Goal: Book appointment/travel/reservation

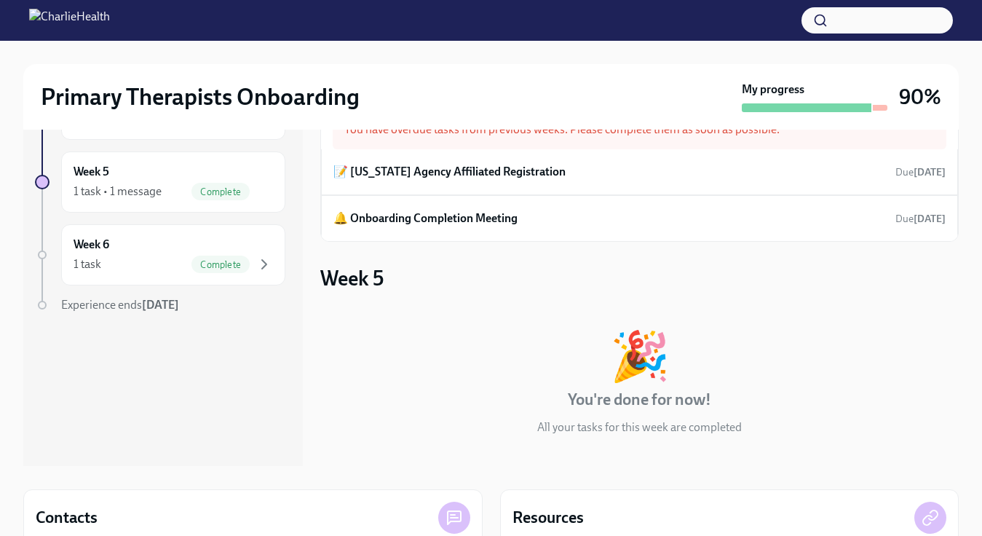
scroll to position [58, 0]
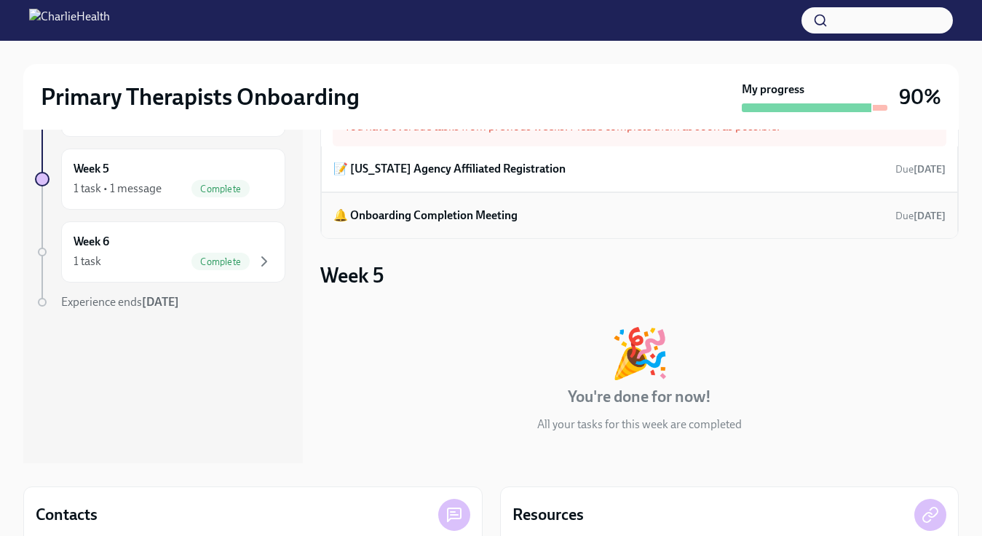
click at [479, 212] on h6 "🔔 Onboarding Completion Meeting" at bounding box center [425, 215] width 184 height 16
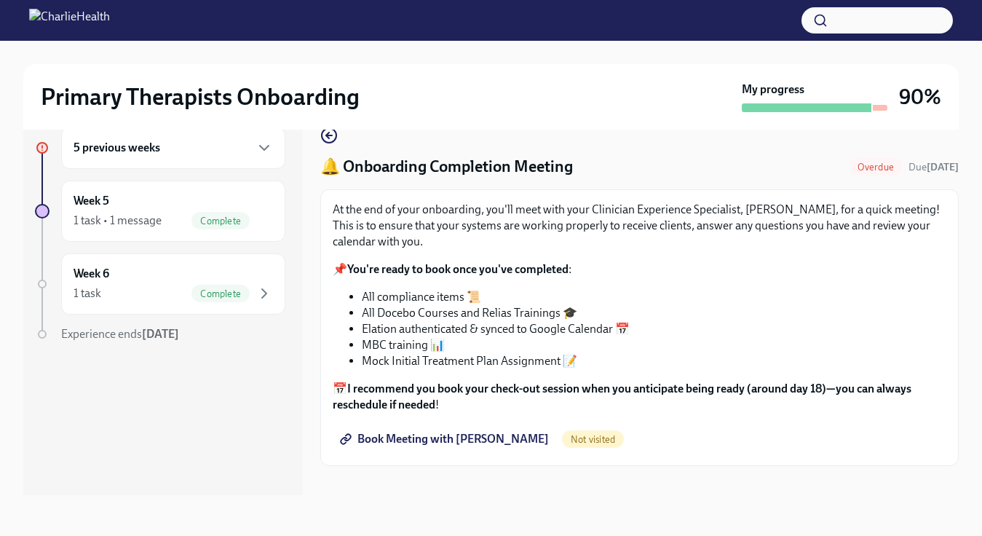
scroll to position [26, 0]
click at [565, 439] on span "Not visited" at bounding box center [593, 439] width 62 height 11
click at [474, 440] on span "Book Meeting with [PERSON_NAME]" at bounding box center [446, 438] width 206 height 15
click at [870, 169] on span "Done" at bounding box center [882, 167] width 40 height 11
click at [265, 148] on icon "button" at bounding box center [264, 148] width 9 height 4
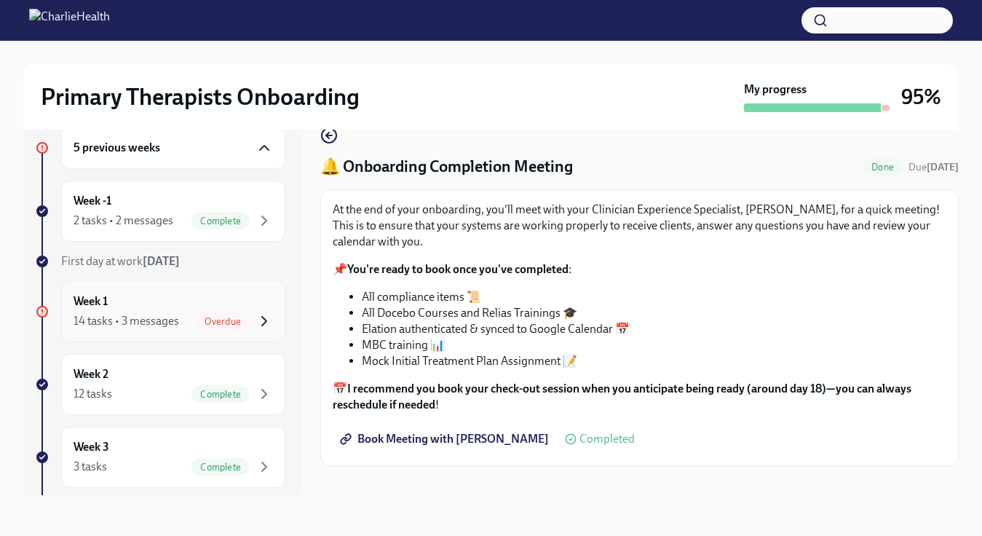
click at [265, 322] on icon "button" at bounding box center [264, 321] width 4 height 9
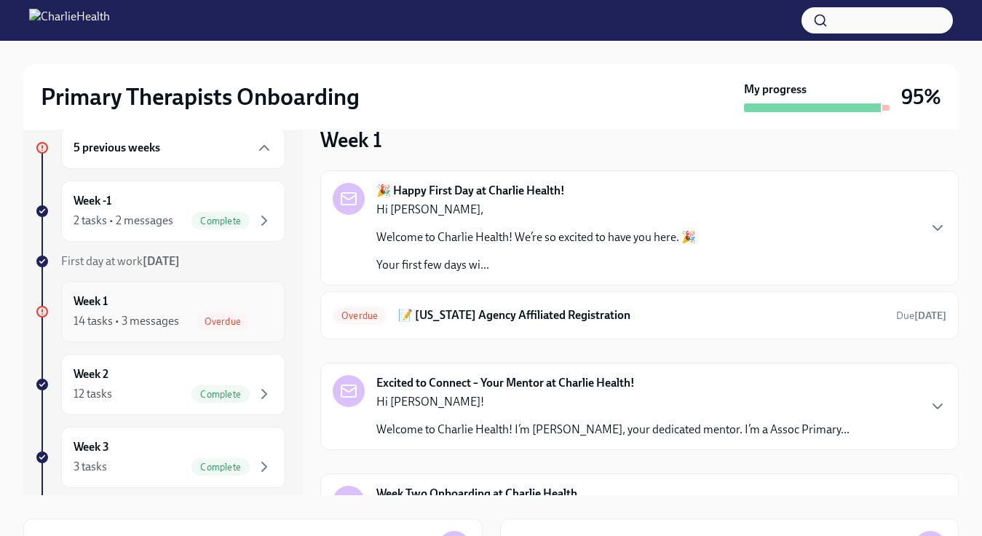
click at [246, 319] on span "Overdue" at bounding box center [223, 321] width 54 height 11
